Goal: Task Accomplishment & Management: Manage account settings

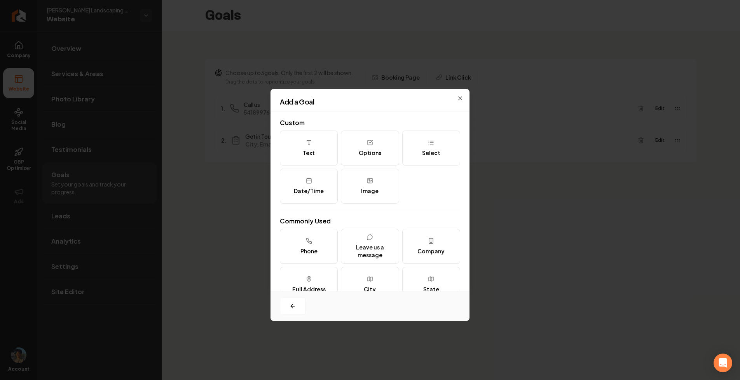
scroll to position [95, 0]
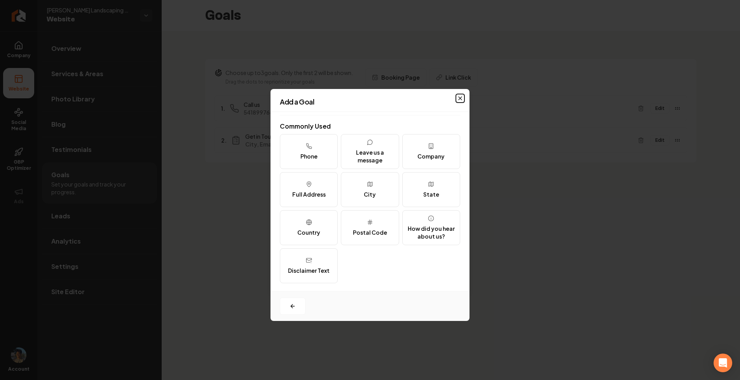
click at [457, 98] on icon "button" at bounding box center [460, 98] width 6 height 6
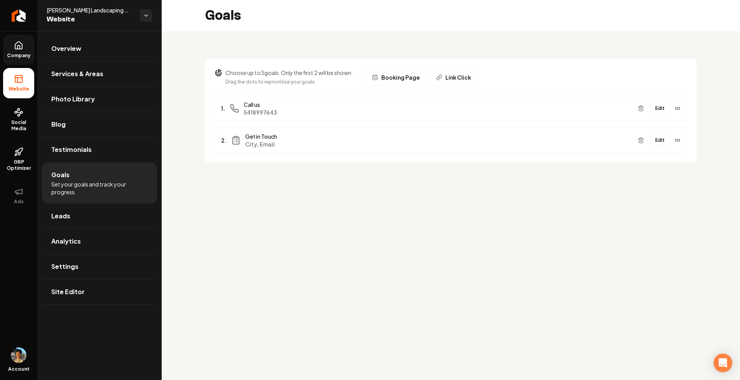
click at [20, 51] on link "Company" at bounding box center [18, 50] width 31 height 30
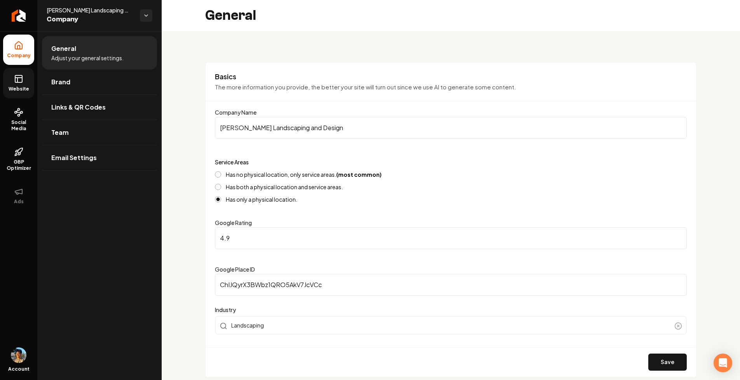
click at [18, 81] on icon at bounding box center [18, 78] width 9 height 9
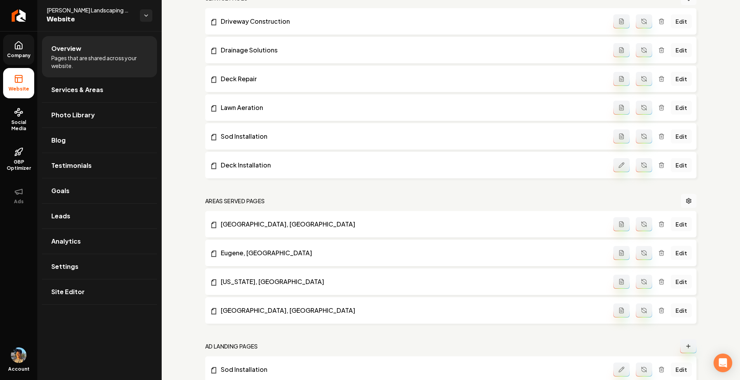
scroll to position [380, 0]
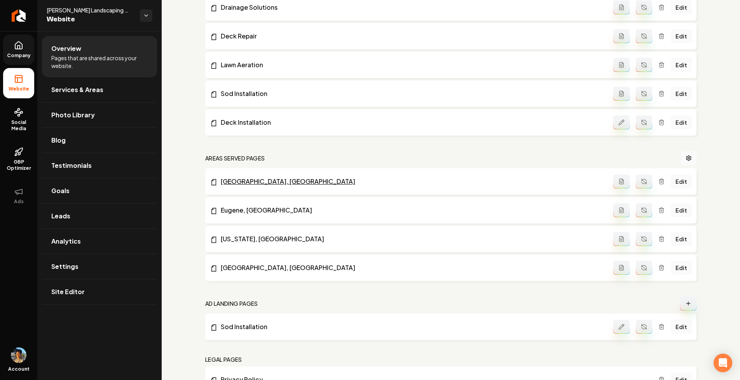
click at [242, 179] on link "Orlando, FL" at bounding box center [412, 181] width 404 height 9
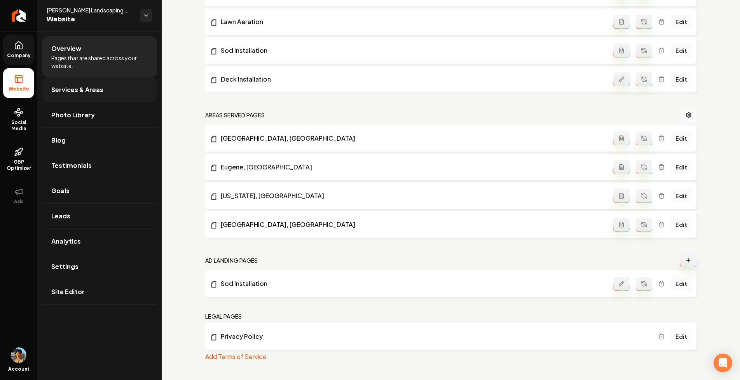
click at [88, 82] on link "Services & Areas" at bounding box center [99, 89] width 115 height 25
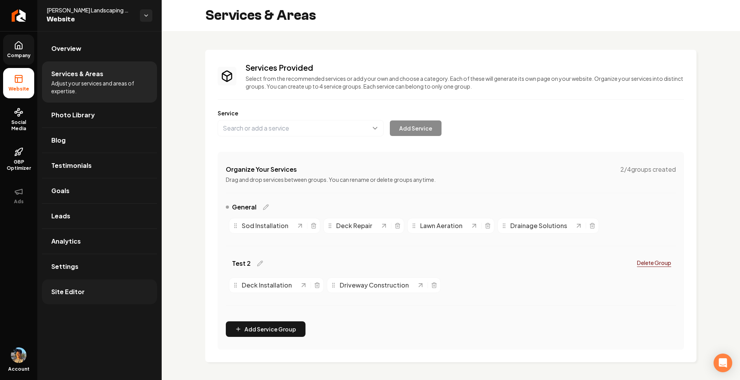
click at [83, 293] on link "Site Editor" at bounding box center [99, 292] width 115 height 25
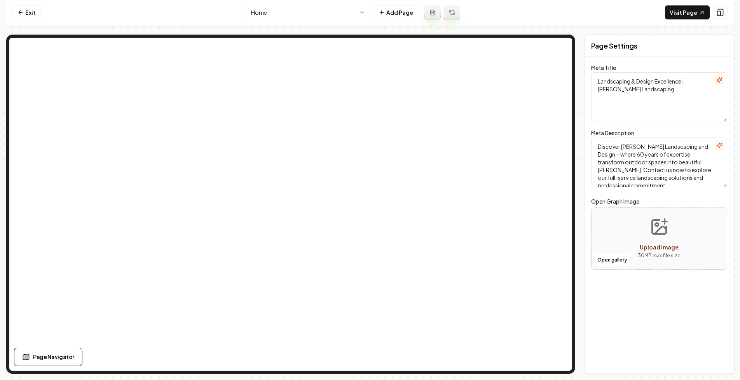
click at [345, 14] on html "Computer Required This feature is only available on a computer. Please switch t…" at bounding box center [370, 190] width 740 height 380
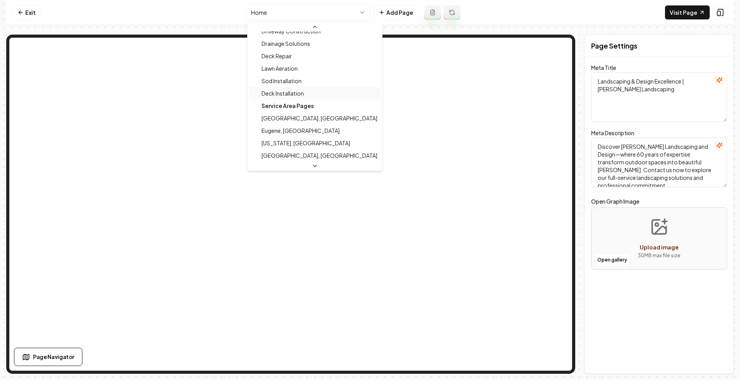
scroll to position [72, 0]
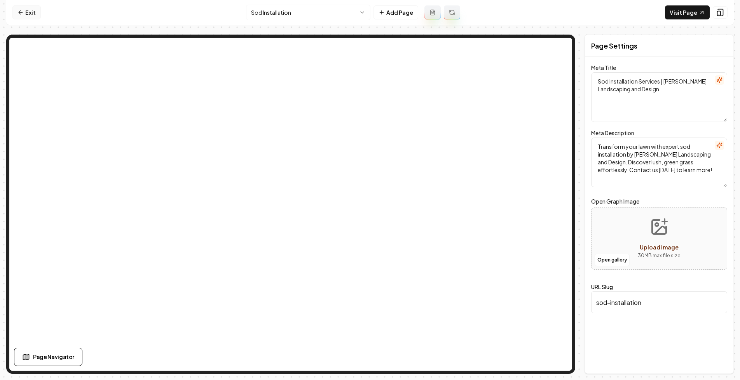
click at [32, 18] on link "Exit" at bounding box center [26, 12] width 28 height 14
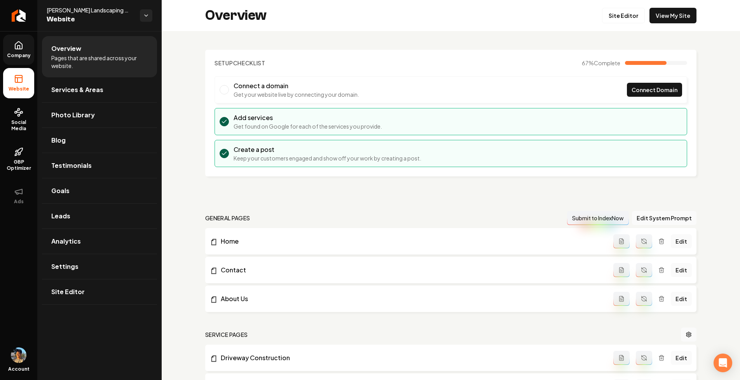
click at [21, 49] on icon at bounding box center [18, 45] width 7 height 7
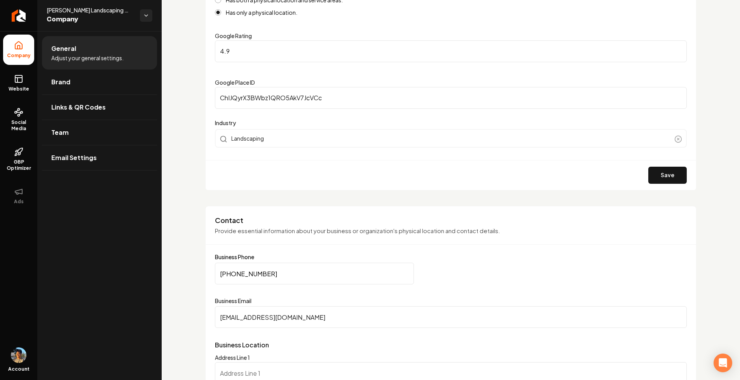
scroll to position [187, 0]
drag, startPoint x: 215, startPoint y: 81, endPoint x: 270, endPoint y: 84, distance: 54.9
click at [270, 84] on div "Basics The more information you provide, the better your site will turn out sin…" at bounding box center [451, 33] width 492 height 315
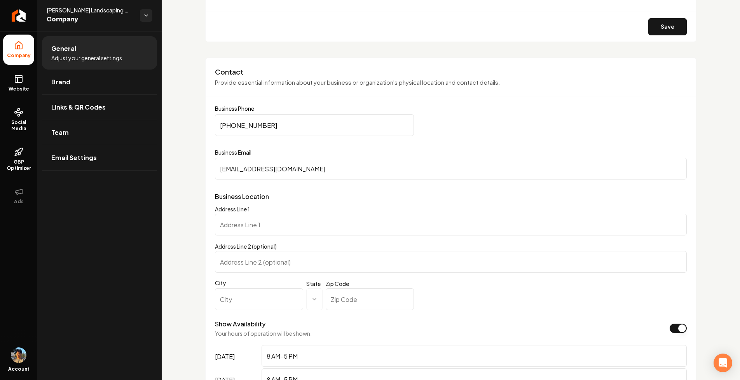
scroll to position [337, 0]
click at [23, 77] on icon at bounding box center [18, 78] width 9 height 9
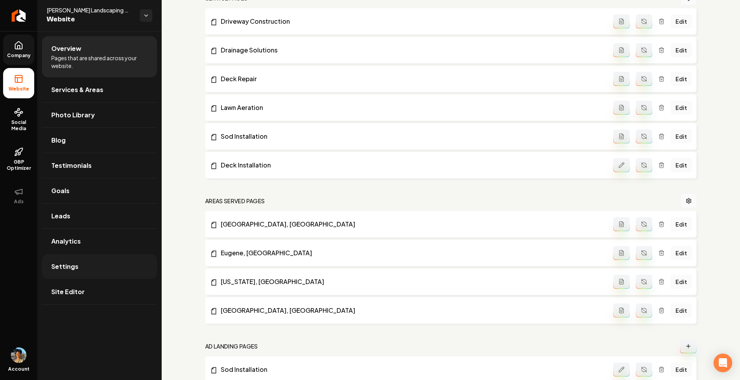
click at [80, 268] on link "Settings" at bounding box center [99, 266] width 115 height 25
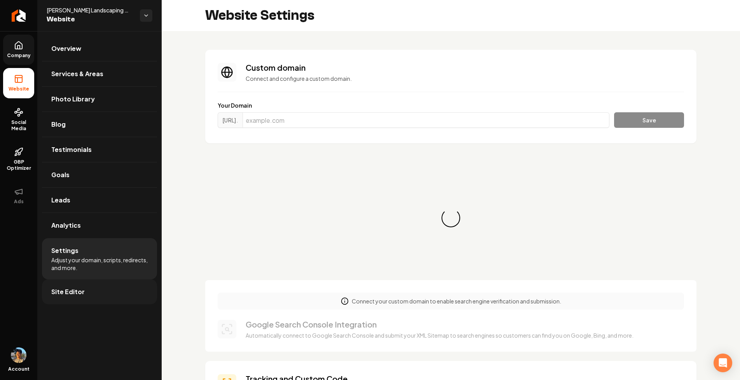
click at [88, 296] on link "Site Editor" at bounding box center [99, 292] width 115 height 25
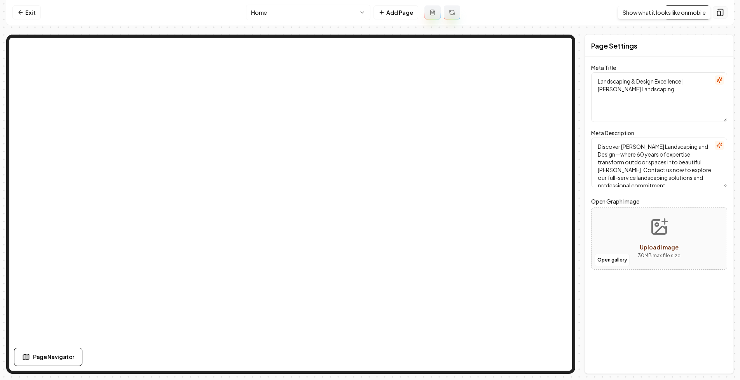
click at [723, 15] on icon at bounding box center [720, 12] width 5 height 7
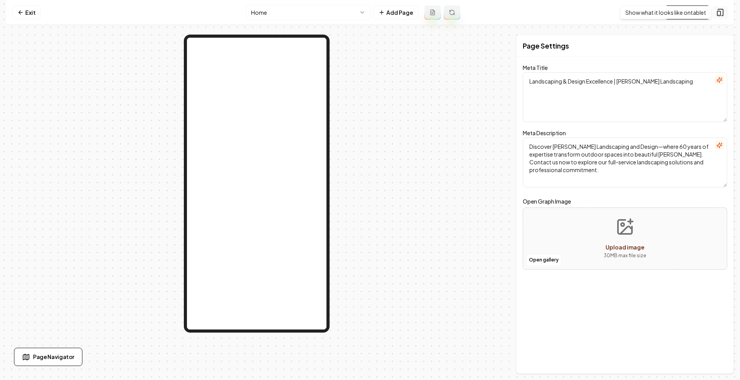
click at [723, 12] on icon at bounding box center [721, 13] width 8 height 8
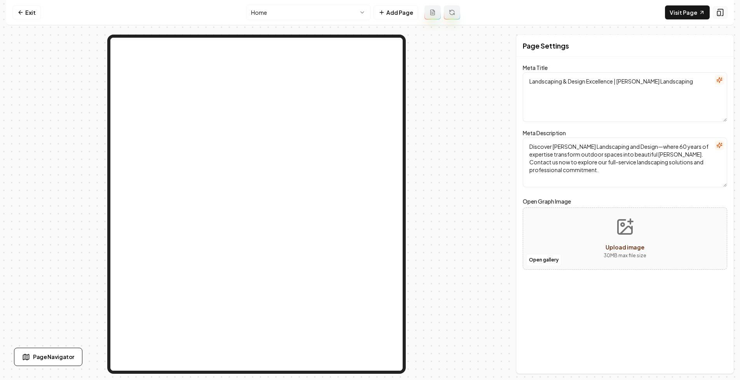
click at [724, 12] on icon at bounding box center [721, 13] width 8 height 8
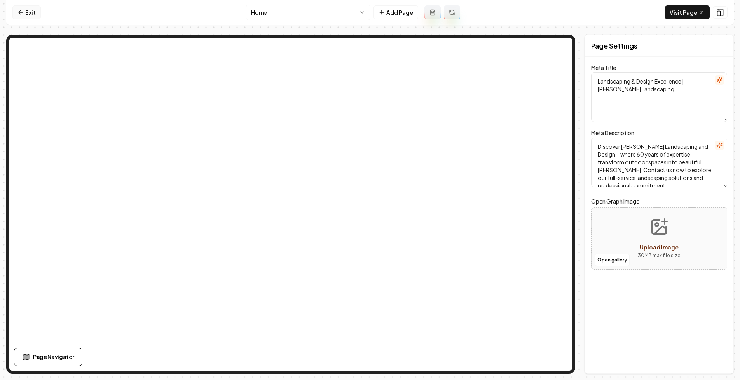
click at [25, 10] on link "Exit" at bounding box center [26, 12] width 28 height 14
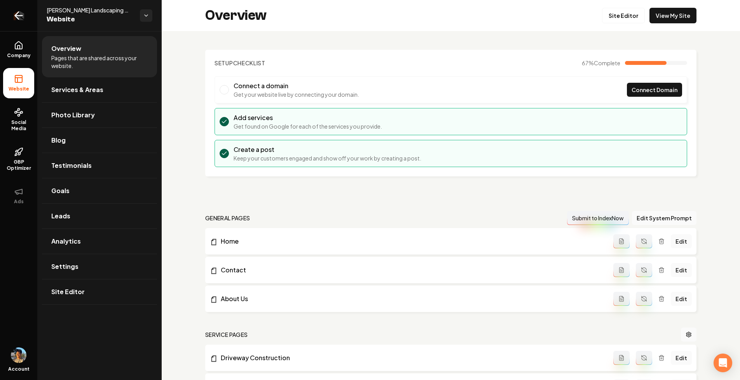
click at [20, 19] on icon "Return to dashboard" at bounding box center [18, 15] width 12 height 12
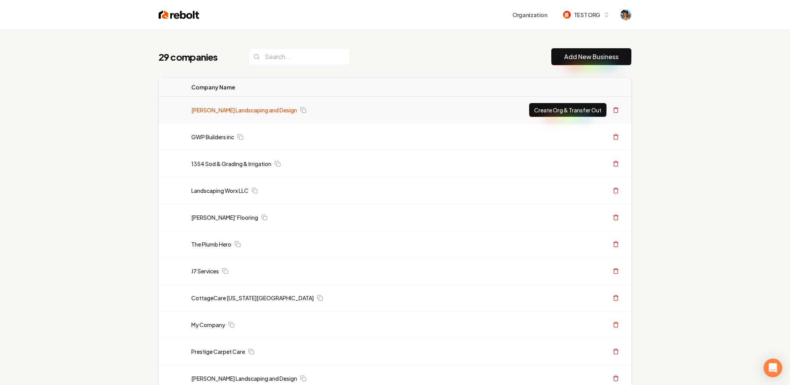
click at [230, 111] on link "Gary Krause Landscaping and Design" at bounding box center [244, 110] width 106 height 8
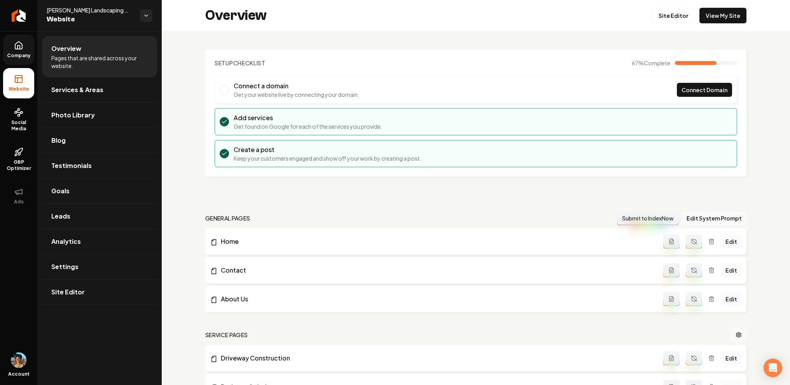
click at [12, 54] on span "Company" at bounding box center [19, 56] width 30 height 6
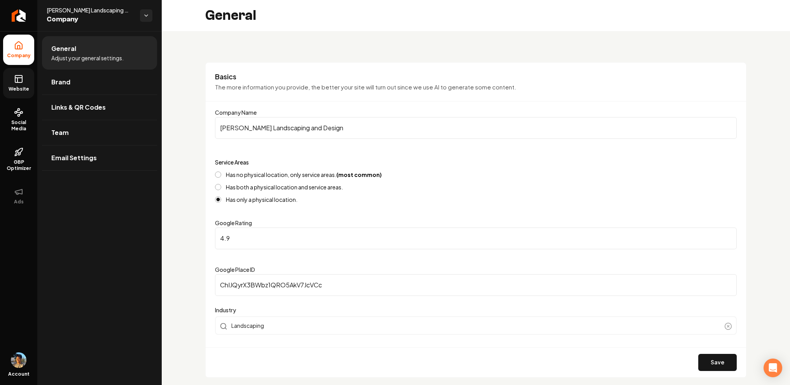
click at [25, 83] on link "Website" at bounding box center [18, 83] width 31 height 30
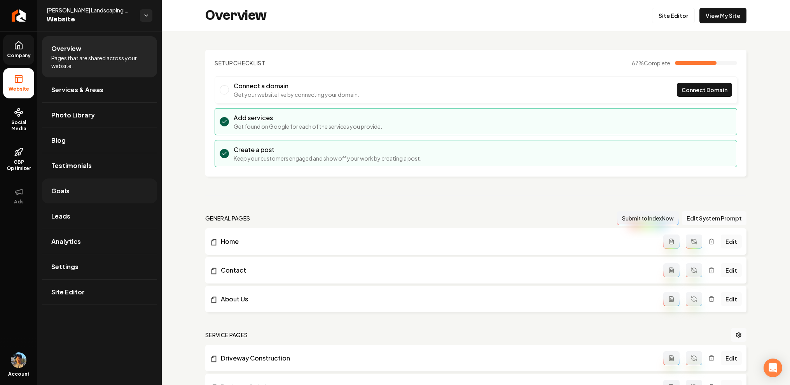
click at [82, 196] on link "Goals" at bounding box center [99, 191] width 115 height 25
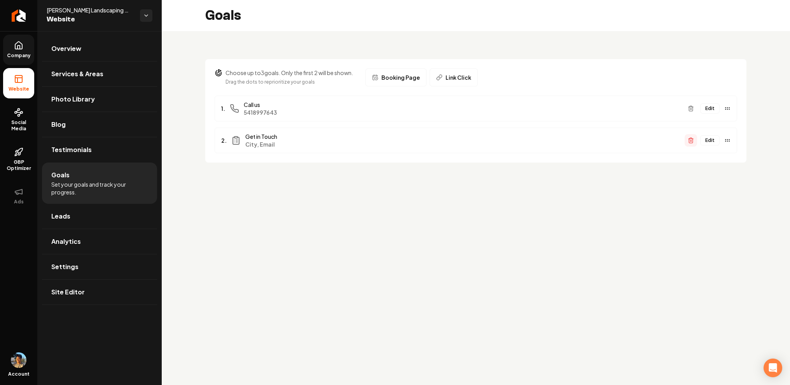
click at [691, 139] on icon "Main content area" at bounding box center [691, 140] width 6 height 6
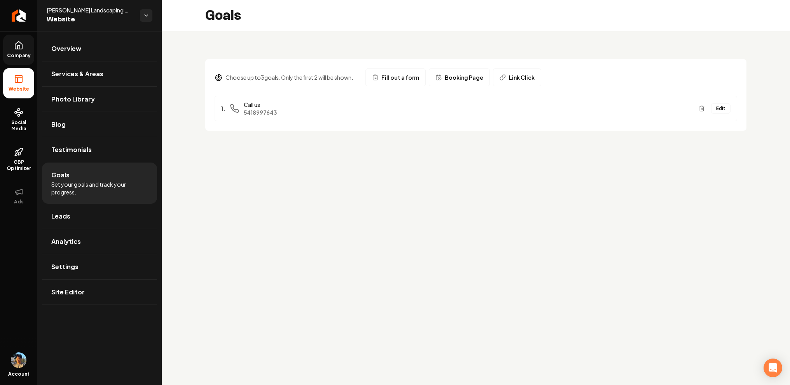
click at [514, 76] on span "Link Click" at bounding box center [522, 78] width 26 height 8
click at [512, 81] on span "Link Click" at bounding box center [522, 78] width 26 height 8
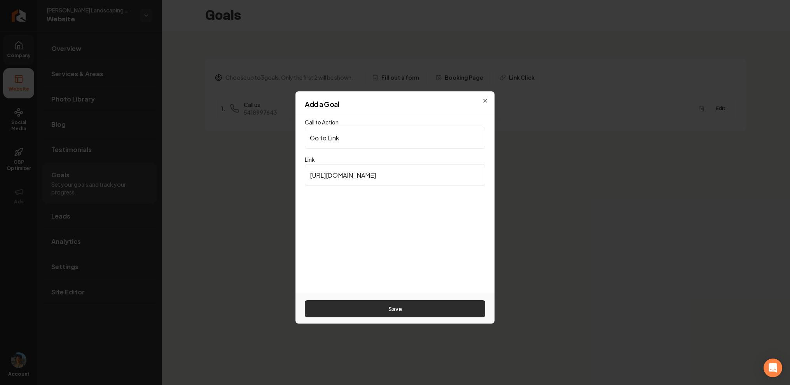
click at [420, 307] on button "Save" at bounding box center [395, 308] width 180 height 17
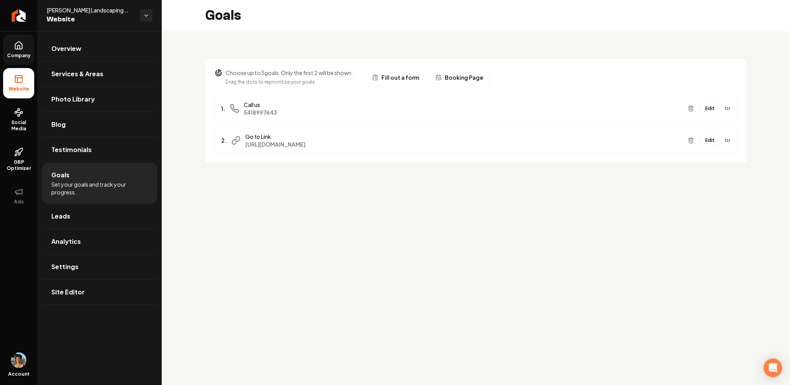
click at [16, 41] on icon at bounding box center [18, 45] width 9 height 9
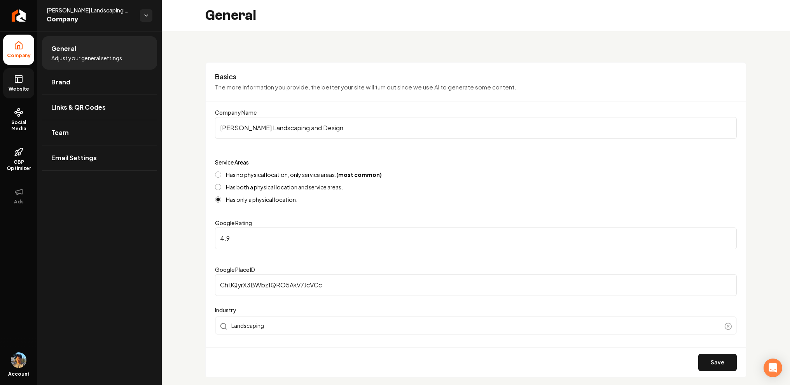
click at [24, 86] on link "Website" at bounding box center [18, 83] width 31 height 30
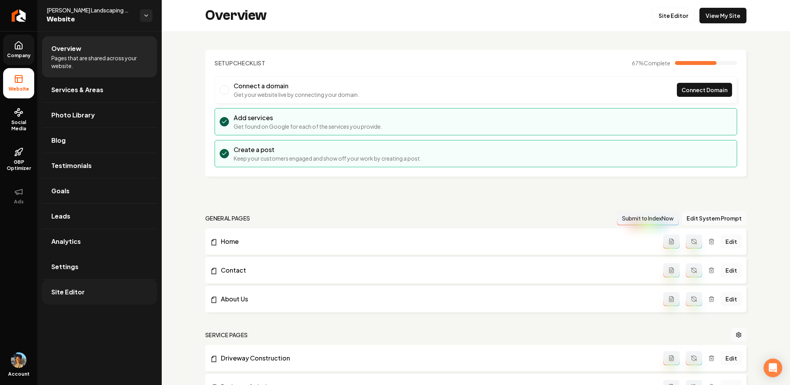
click at [97, 291] on link "Site Editor" at bounding box center [99, 292] width 115 height 25
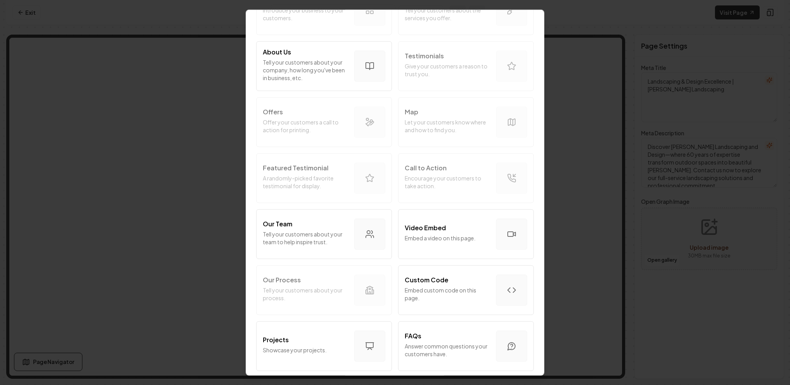
scroll to position [85, 0]
click at [371, 118] on div "Intro Section Introduce your business to your customers. Services Tell your cus…" at bounding box center [395, 317] width 279 height 670
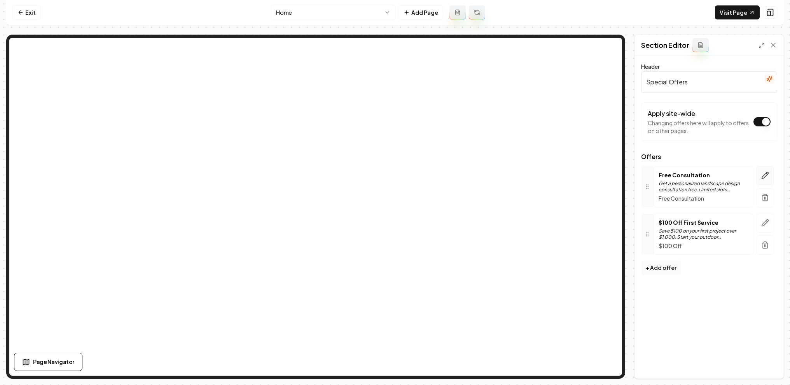
click at [740, 176] on icon "button" at bounding box center [765, 175] width 7 height 7
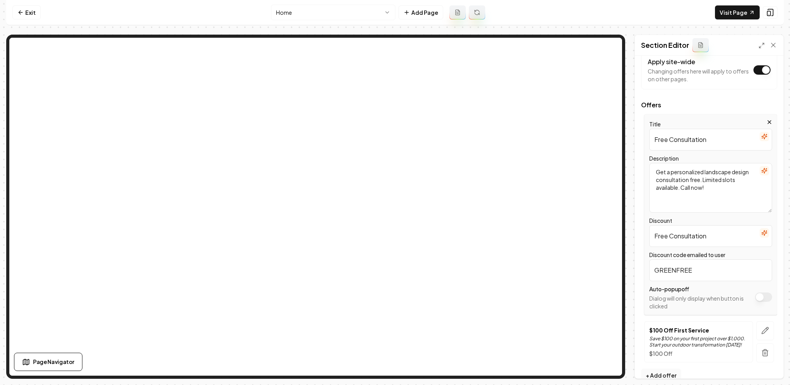
scroll to position [47, 0]
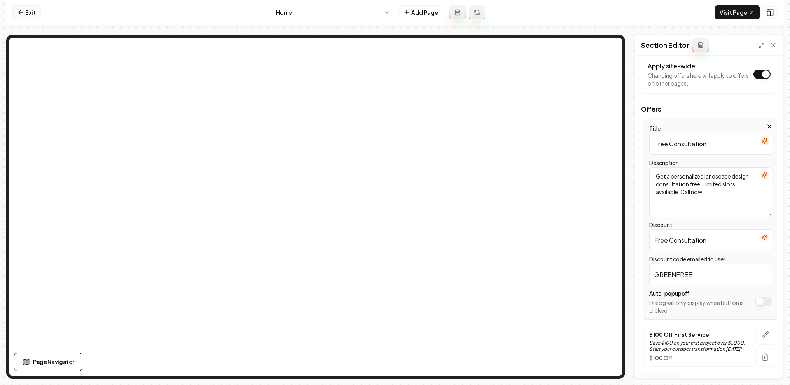
click at [33, 14] on link "Exit" at bounding box center [26, 12] width 28 height 14
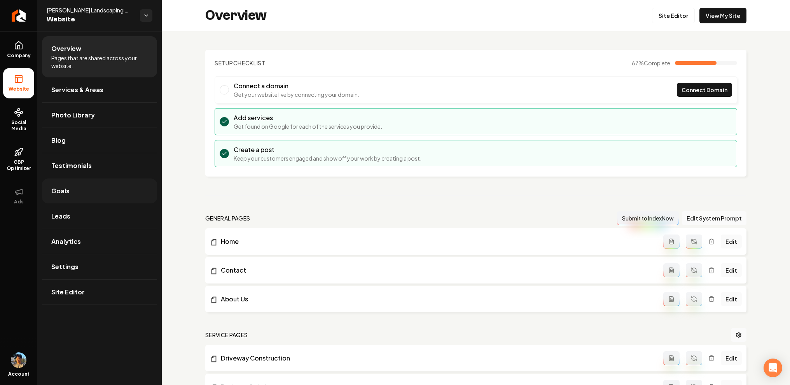
click at [93, 189] on link "Goals" at bounding box center [99, 191] width 115 height 25
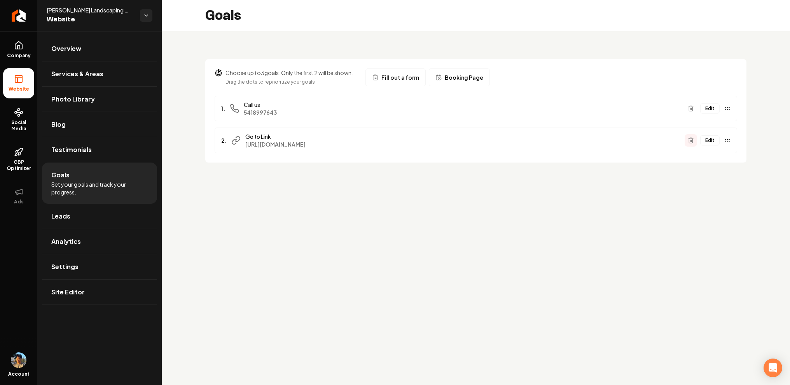
click at [691, 136] on button "Main content area" at bounding box center [691, 140] width 12 height 12
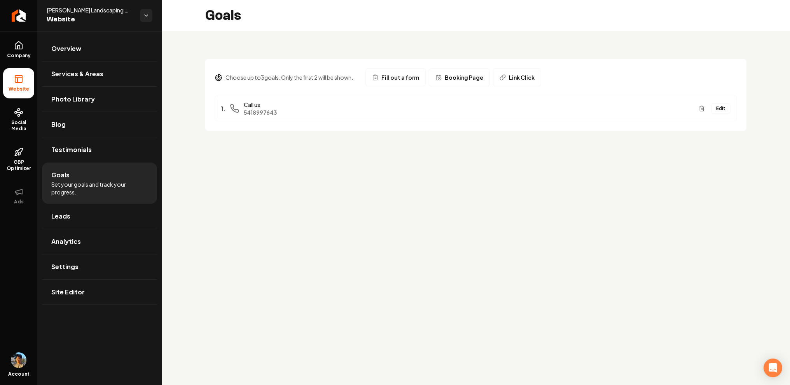
click at [396, 86] on button "Fill out a form" at bounding box center [396, 77] width 60 height 18
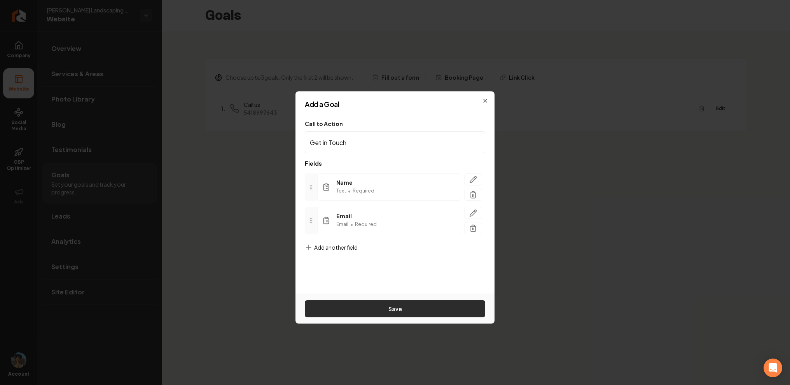
click at [420, 308] on button "Save" at bounding box center [395, 308] width 180 height 17
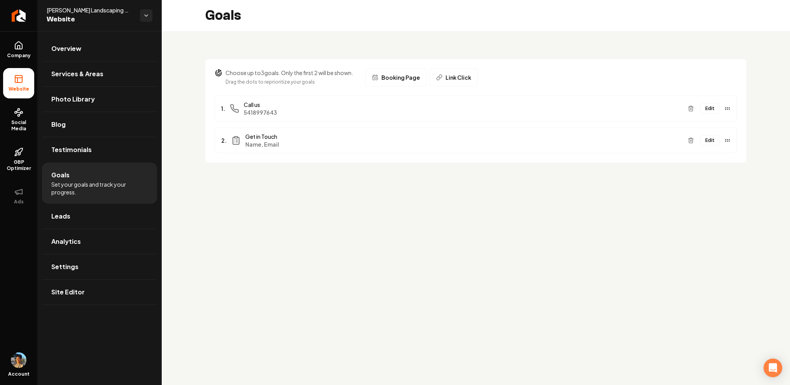
click at [416, 79] on span "Booking Page" at bounding box center [401, 78] width 39 height 8
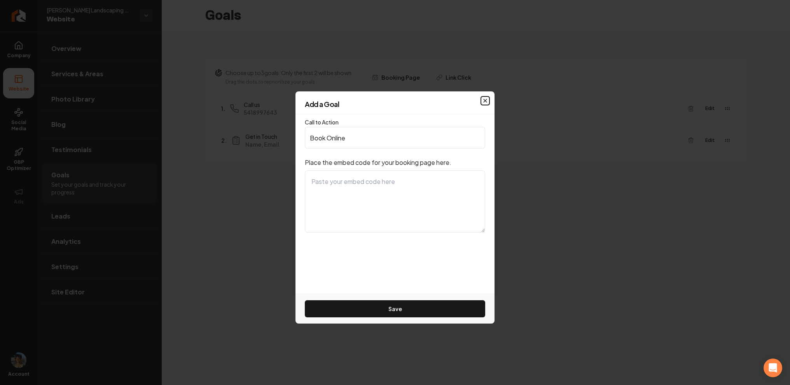
click at [484, 100] on icon "button" at bounding box center [485, 101] width 6 height 6
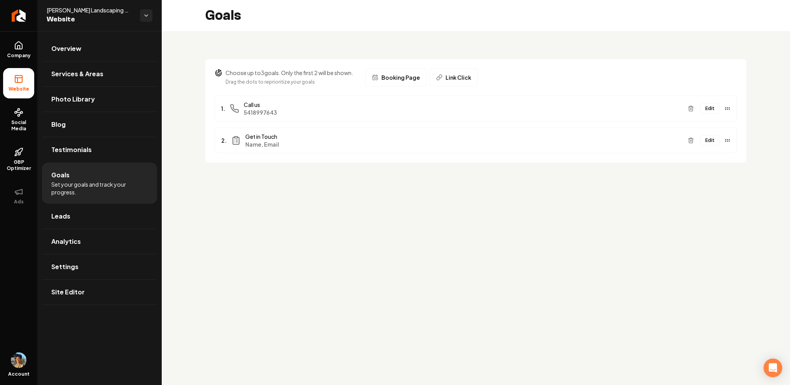
click at [458, 82] on button "Link Click" at bounding box center [454, 77] width 48 height 18
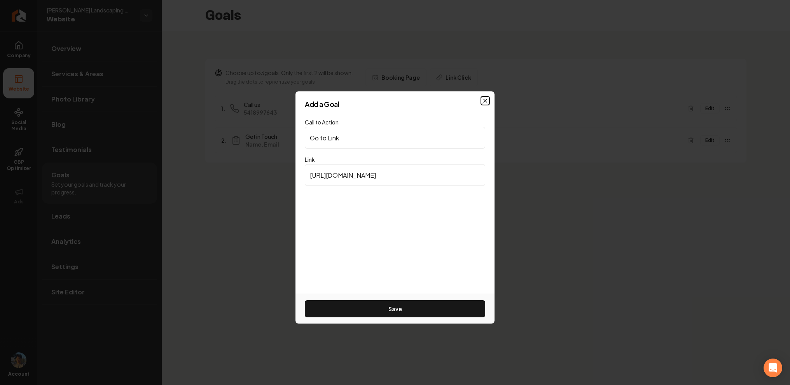
click at [486, 98] on icon "button" at bounding box center [485, 101] width 6 height 6
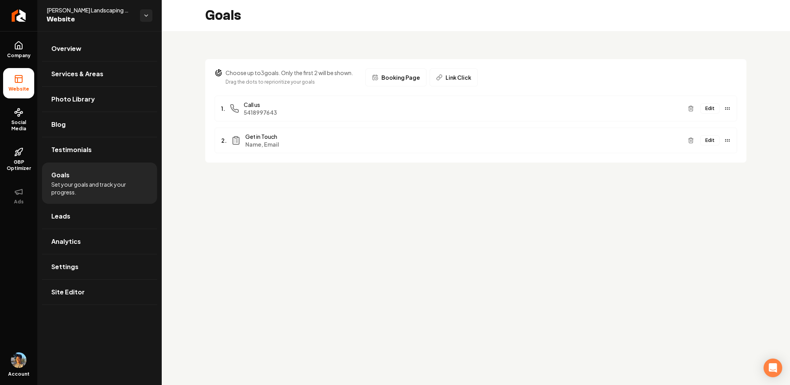
click at [403, 79] on span "Booking Page" at bounding box center [401, 78] width 39 height 8
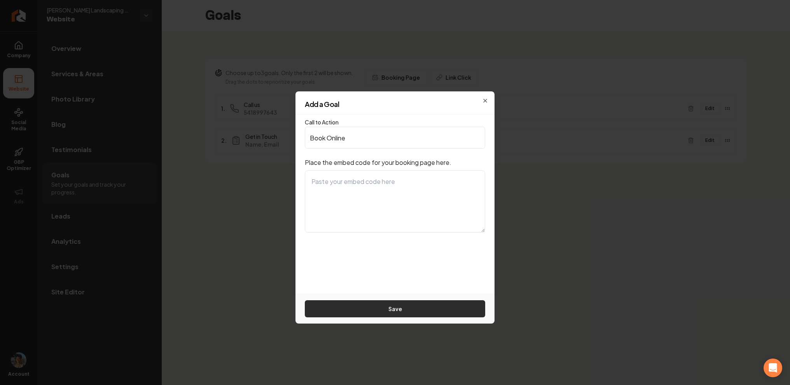
click at [413, 303] on button "Save" at bounding box center [395, 308] width 180 height 17
click at [363, 200] on textarea "To enrich screen reader interactions, please activate Accessibility in Grammarl…" at bounding box center [395, 201] width 180 height 62
type textarea "yu8i"
click at [403, 305] on button "Save" at bounding box center [395, 308] width 180 height 17
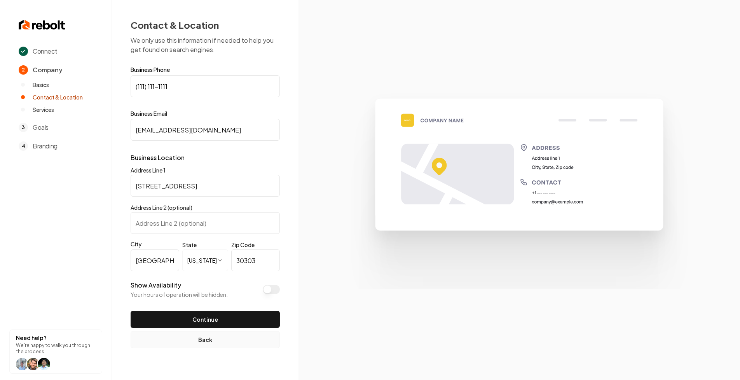
click at [177, 342] on button "Back" at bounding box center [205, 339] width 149 height 17
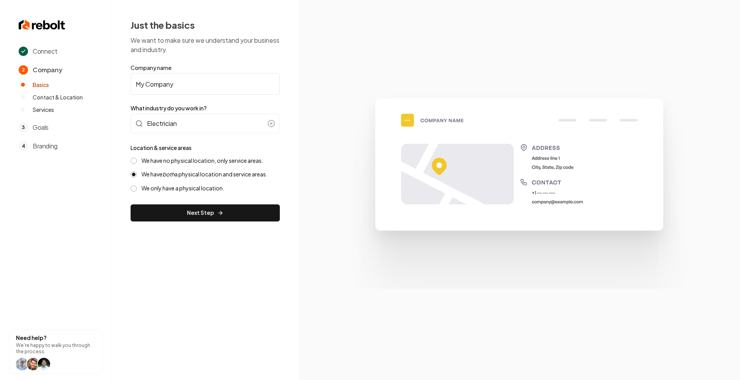
click at [173, 161] on label "We have no physical location, only service areas." at bounding box center [203, 160] width 122 height 7
click at [137, 161] on button "We have no physical location, only service areas." at bounding box center [134, 161] width 6 height 6
click at [160, 193] on form "Company name My Company What industry do you work in? Electrician Location & se…" at bounding box center [205, 143] width 149 height 158
click at [168, 189] on label "We only have a physical location." at bounding box center [183, 188] width 83 height 7
click at [137, 189] on button "We only have a physical location." at bounding box center [134, 189] width 6 height 6
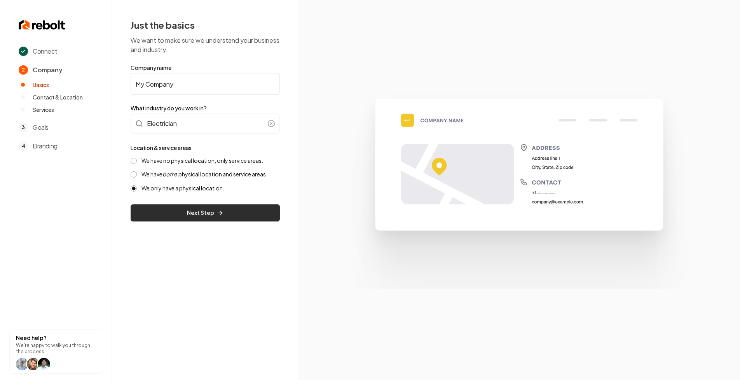
click at [176, 206] on button "Next Step" at bounding box center [205, 213] width 149 height 17
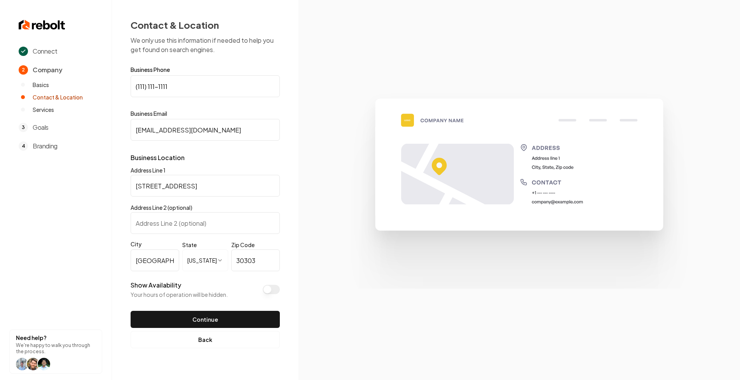
click at [157, 159] on p "Business Location" at bounding box center [205, 157] width 149 height 9
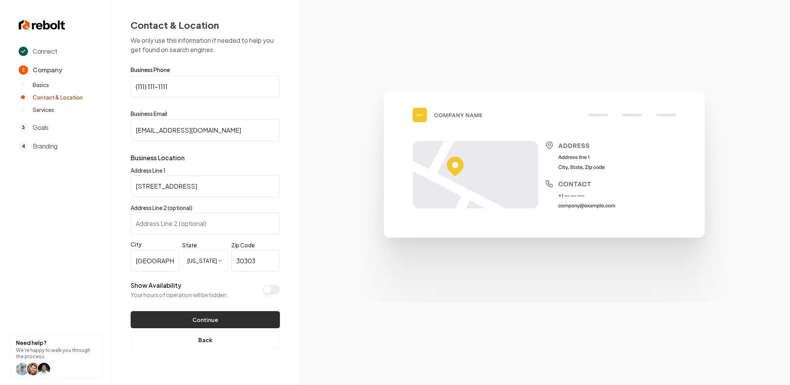
click at [191, 319] on button "Continue" at bounding box center [205, 319] width 149 height 17
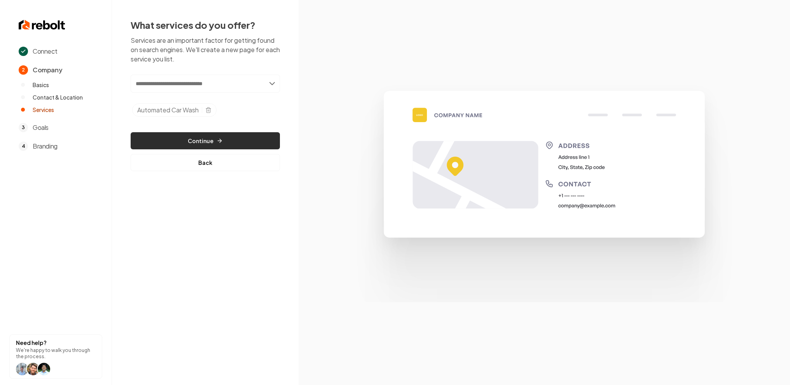
click at [198, 140] on button "Continue" at bounding box center [205, 140] width 149 height 17
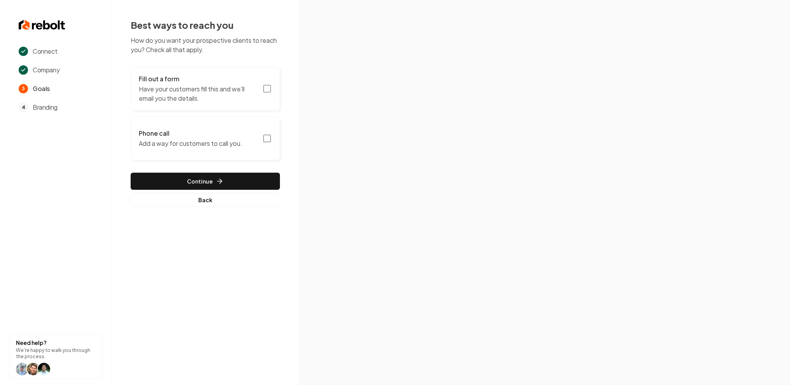
click at [184, 137] on h3 "Phone call" at bounding box center [190, 133] width 103 height 9
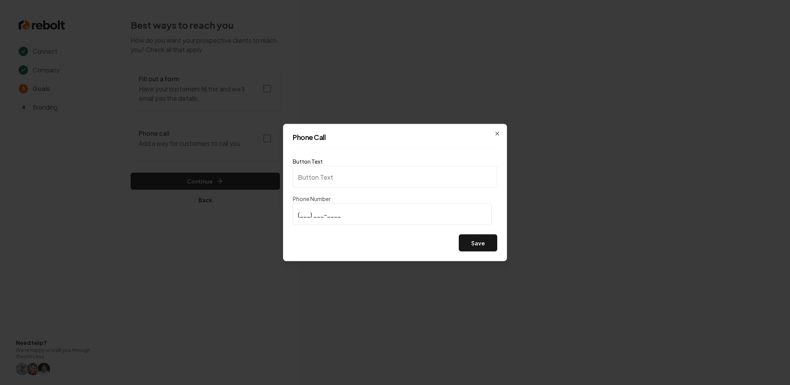
type input "Call us"
type input "(111) 111-1111"
click at [477, 240] on button "Save" at bounding box center [478, 243] width 39 height 17
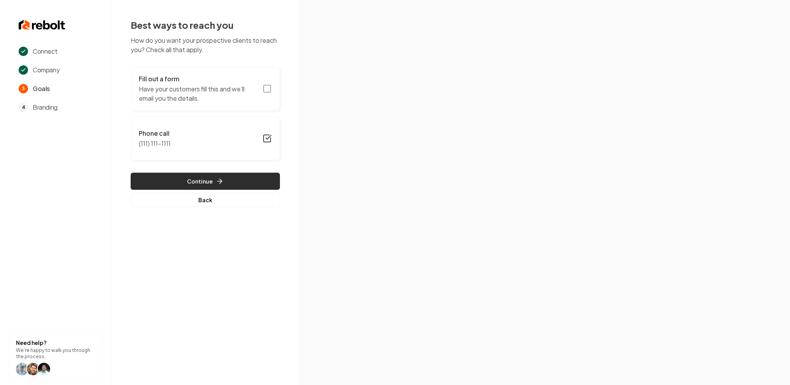
click at [216, 186] on button "Continue" at bounding box center [205, 181] width 149 height 17
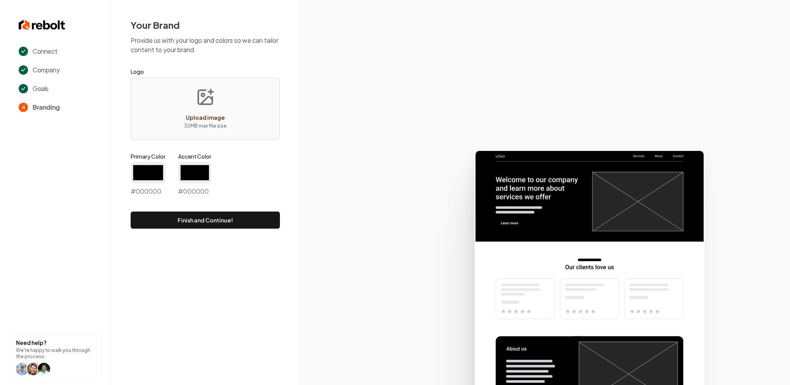
type input "#194d33"
type input "#70be00"
